Goal: Find specific fact: Find specific fact

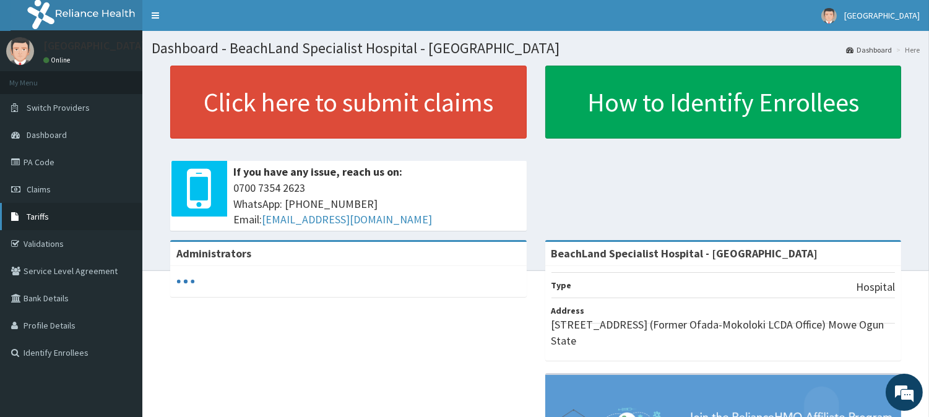
click at [26, 207] on link "Tariffs" at bounding box center [71, 216] width 142 height 27
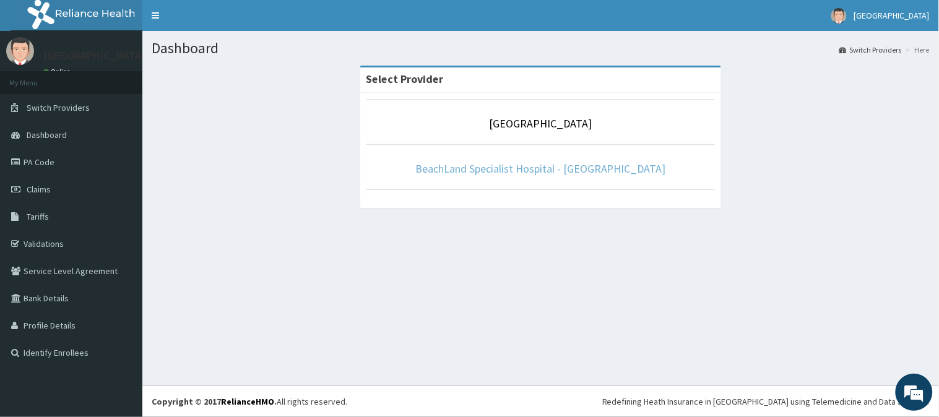
click at [537, 166] on link "BeachLand Specialist Hospital - [GEOGRAPHIC_DATA]" at bounding box center [540, 169] width 251 height 14
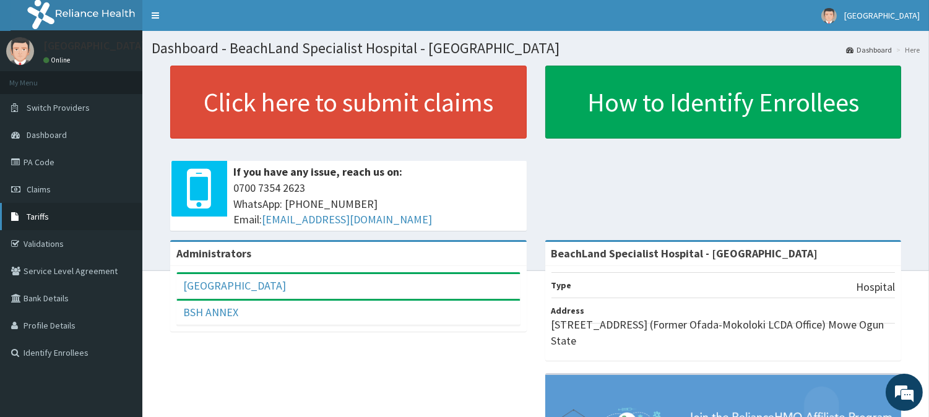
click at [37, 215] on span "Tariffs" at bounding box center [38, 216] width 22 height 11
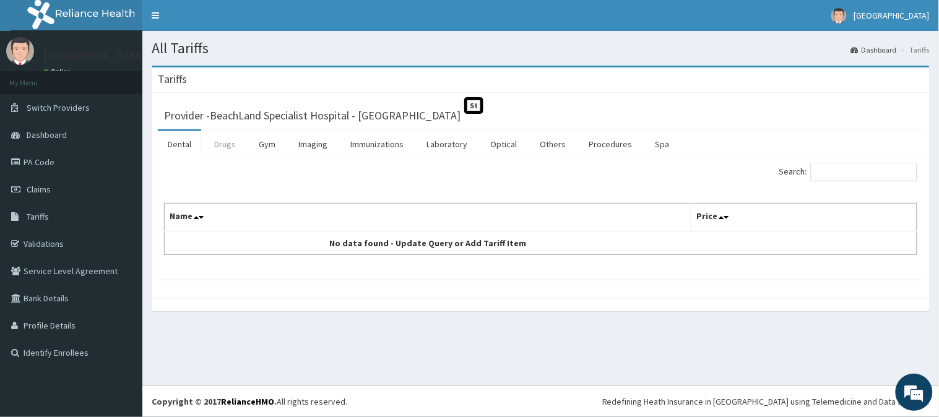
click at [234, 142] on link "Drugs" at bounding box center [224, 144] width 41 height 26
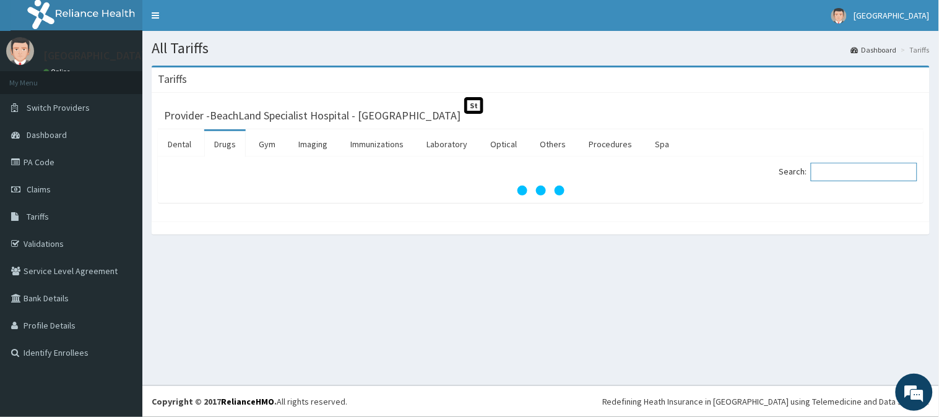
click at [828, 169] on input "Search:" at bounding box center [864, 172] width 106 height 19
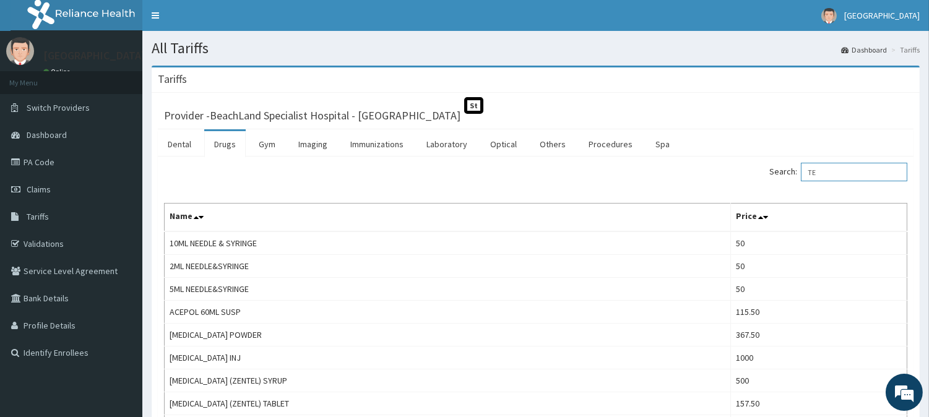
type input "T"
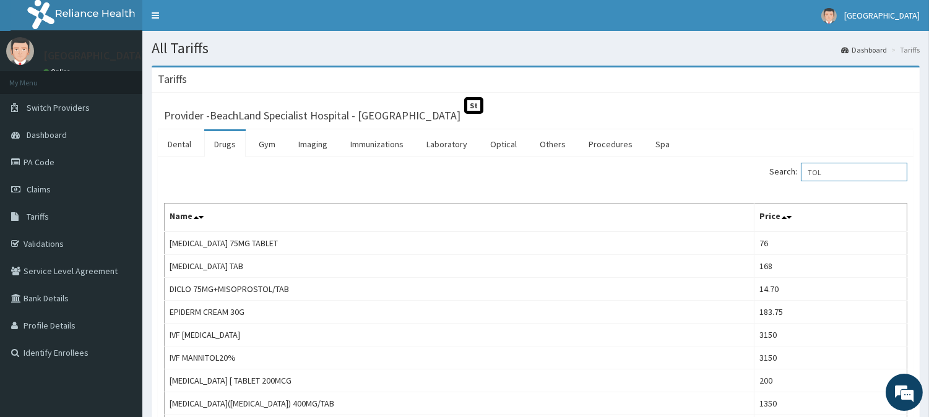
click at [842, 176] on input "TOL" at bounding box center [854, 172] width 106 height 19
type input "T"
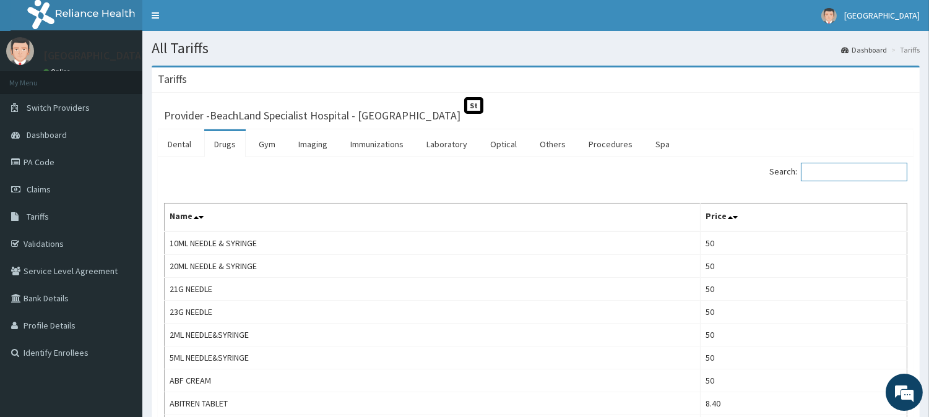
type input "S"
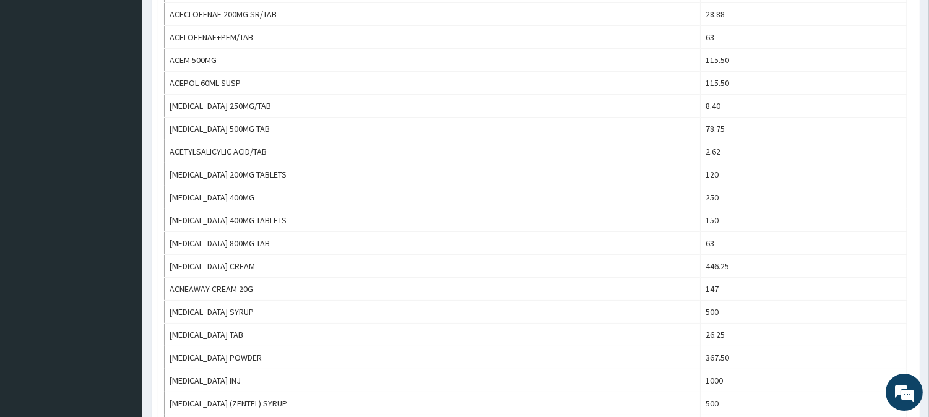
scroll to position [16, 0]
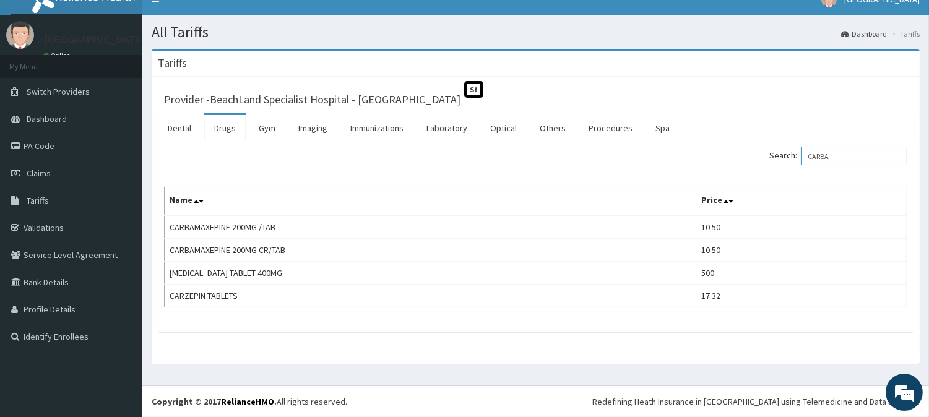
type input "CARBA"
